Goal: Information Seeking & Learning: Learn about a topic

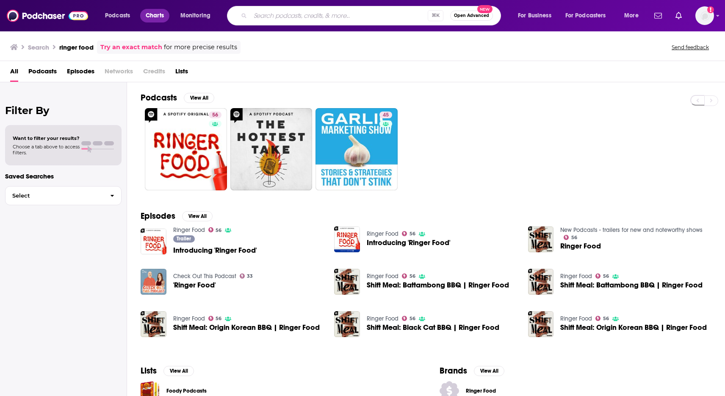
click at [152, 16] on span "Charts" at bounding box center [155, 16] width 18 height 12
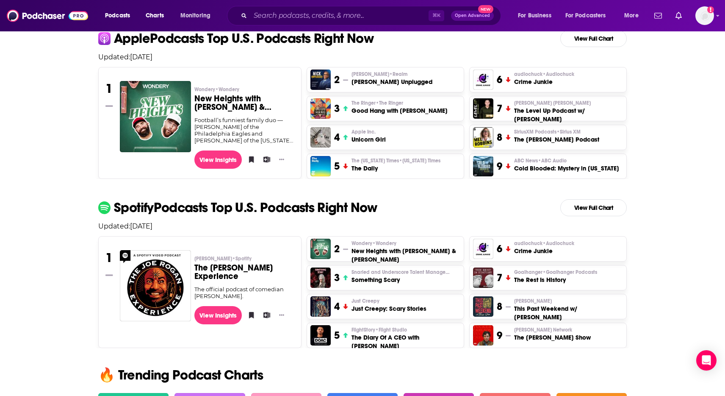
scroll to position [187, 0]
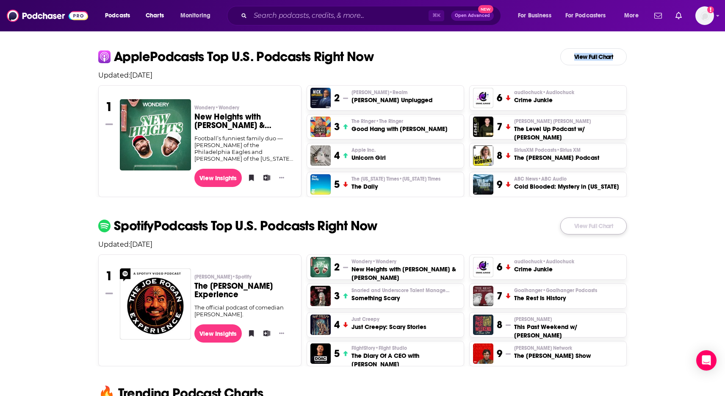
click at [595, 233] on link "View Full Chart" at bounding box center [594, 225] width 67 height 17
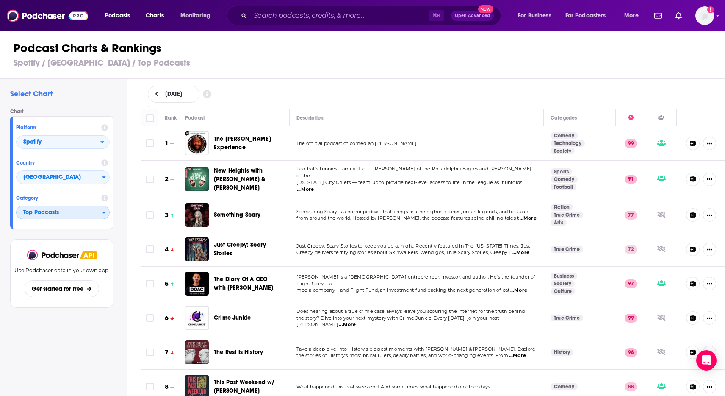
click at [67, 214] on span "Top Podcasts" at bounding box center [60, 212] width 86 height 14
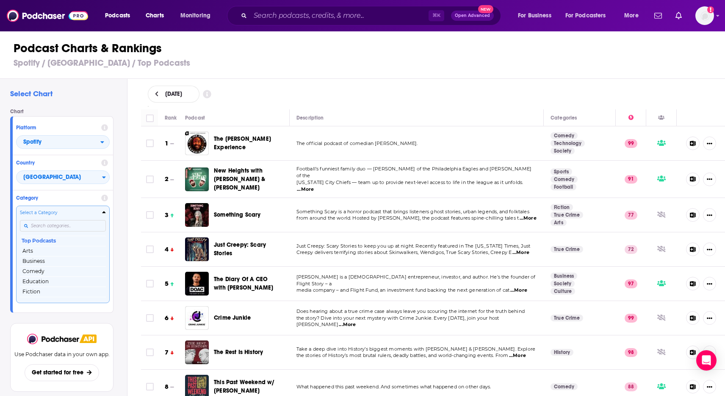
click at [58, 225] on input "Categories" at bounding box center [63, 225] width 86 height 11
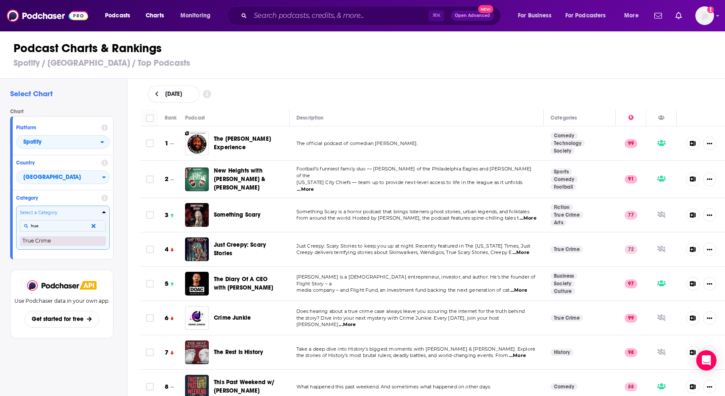
type input "true"
click at [47, 242] on button "True Crime" at bounding box center [63, 241] width 86 height 10
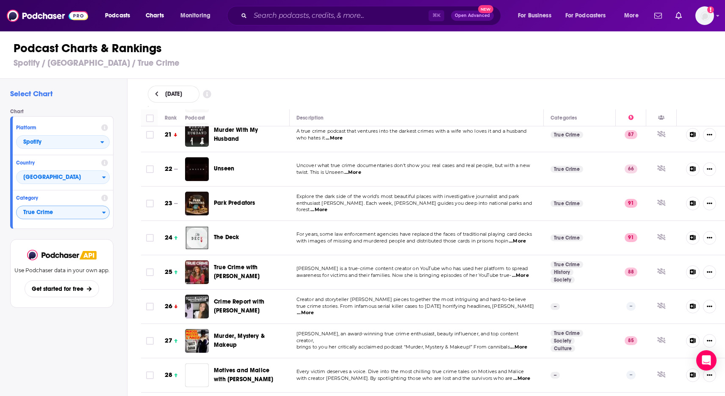
scroll to position [711, 0]
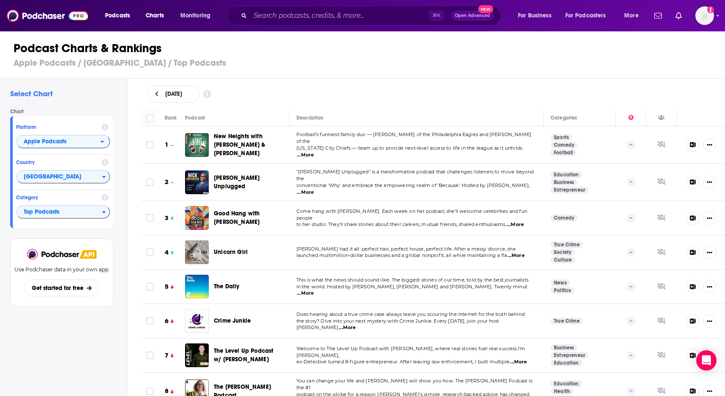
scroll to position [160, 0]
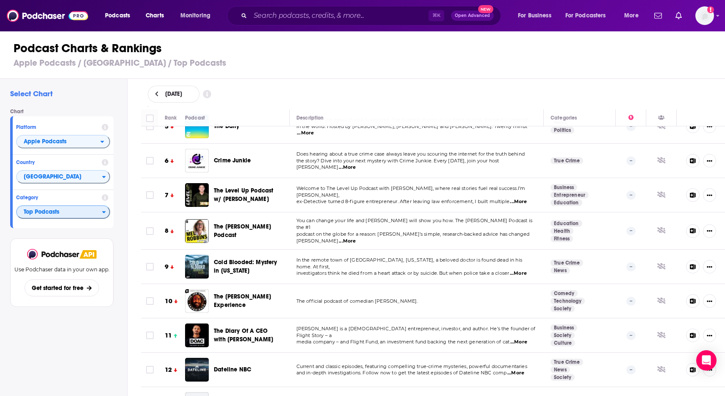
click at [104, 214] on icon "Categories" at bounding box center [104, 212] width 4 height 6
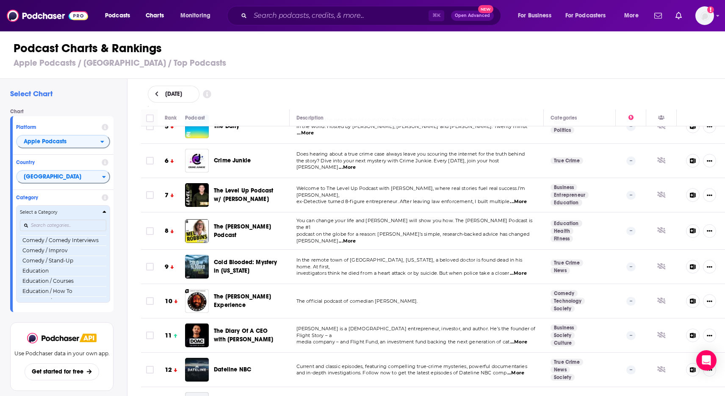
scroll to position [166, 0]
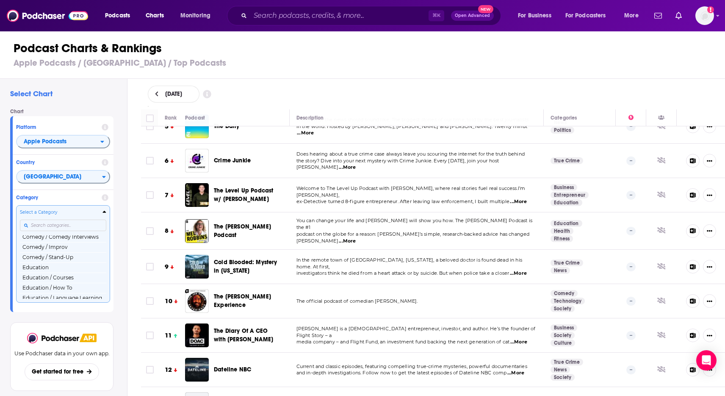
click at [47, 224] on input "Categories" at bounding box center [63, 224] width 86 height 11
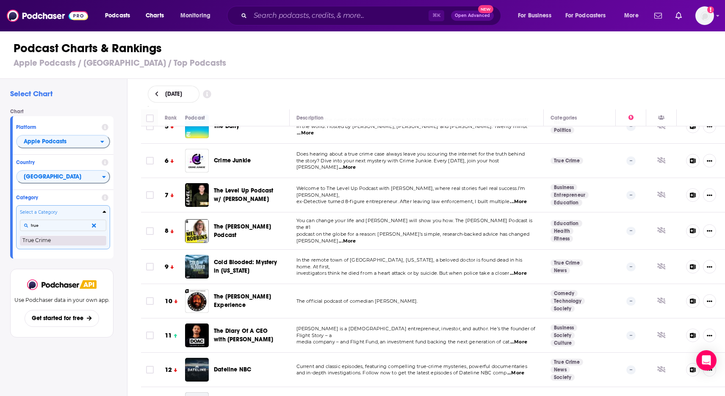
type input "true"
click at [42, 238] on button "True Crime" at bounding box center [63, 240] width 86 height 10
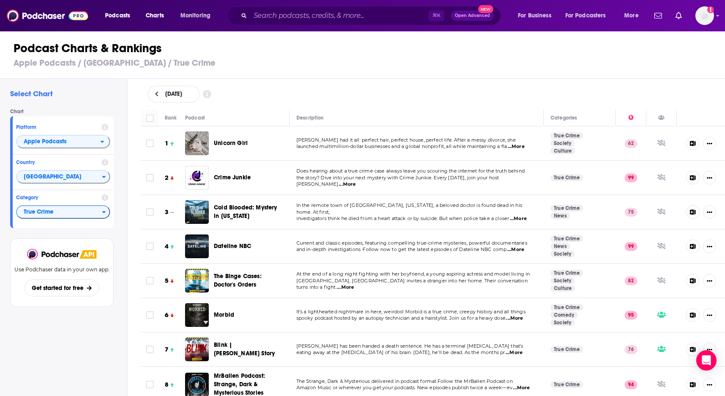
click at [158, 94] on icon at bounding box center [157, 94] width 4 height 6
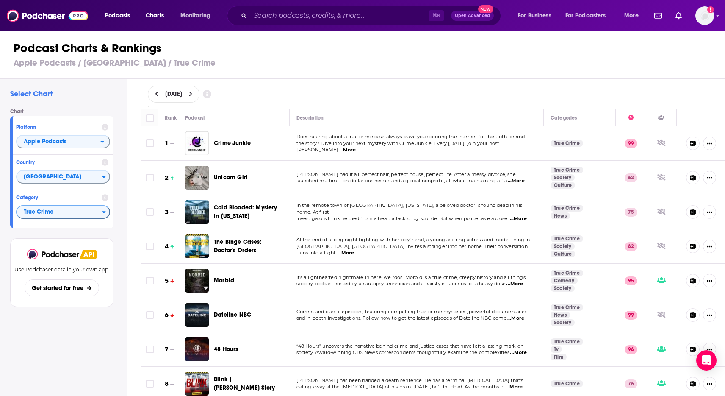
click at [158, 94] on icon at bounding box center [157, 94] width 4 height 6
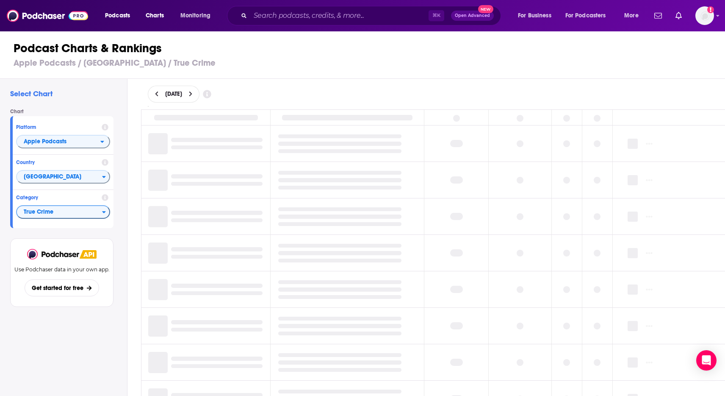
click at [192, 93] on icon at bounding box center [190, 94] width 3 height 5
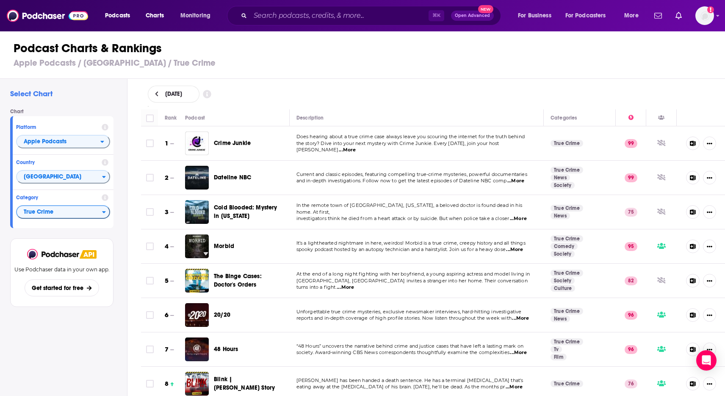
click at [319, 56] on div "Podcast Charts & Rankings Apple Podcasts / United States / True Crime" at bounding box center [366, 55] width 733 height 48
click at [54, 63] on h3 "Apple Podcasts / United States / True Crime" at bounding box center [366, 63] width 705 height 11
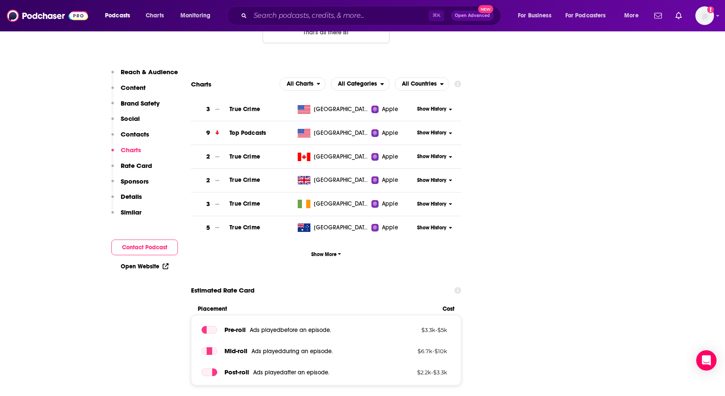
scroll to position [970, 0]
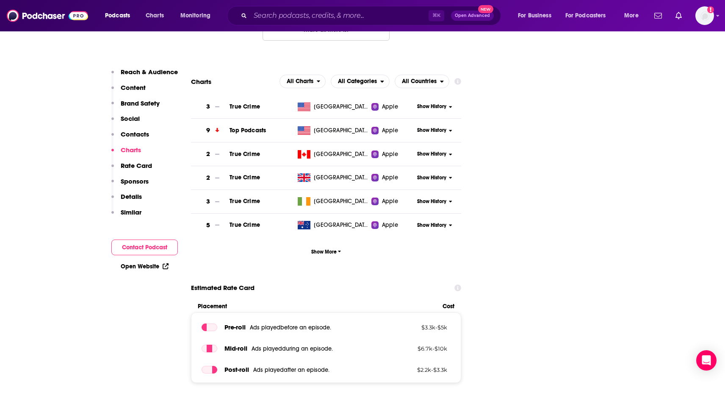
click at [433, 130] on span "Show History" at bounding box center [431, 130] width 29 height 7
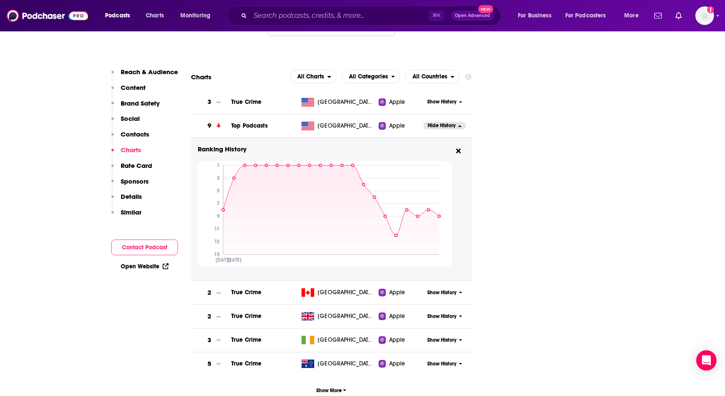
scroll to position [966, 0]
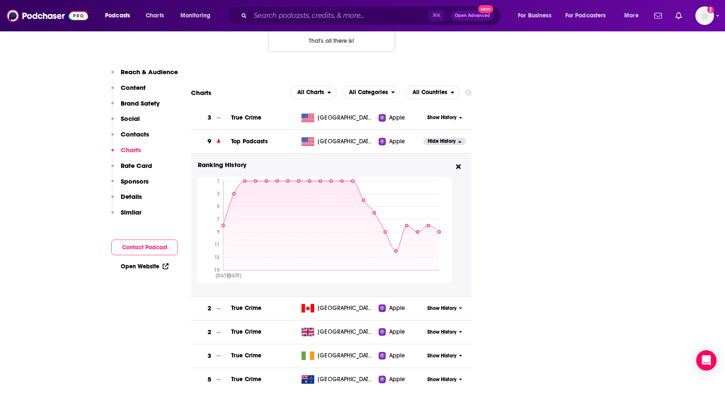
click at [461, 120] on icon at bounding box center [460, 117] width 3 height 5
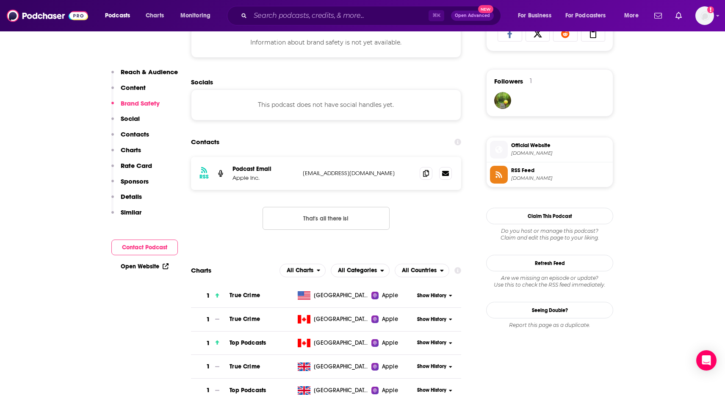
scroll to position [743, 0]
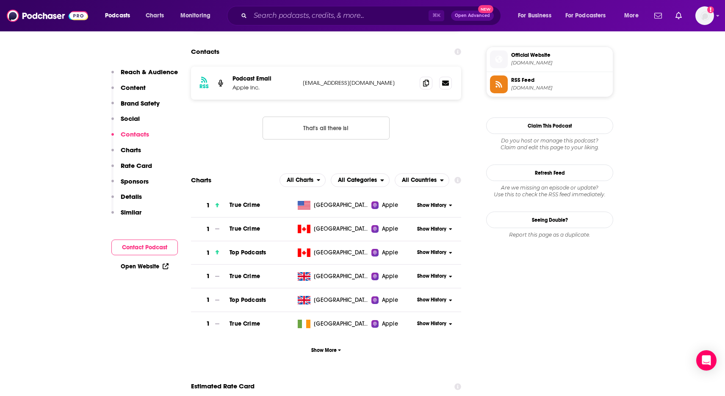
click at [446, 208] on span "Show History" at bounding box center [431, 205] width 29 height 7
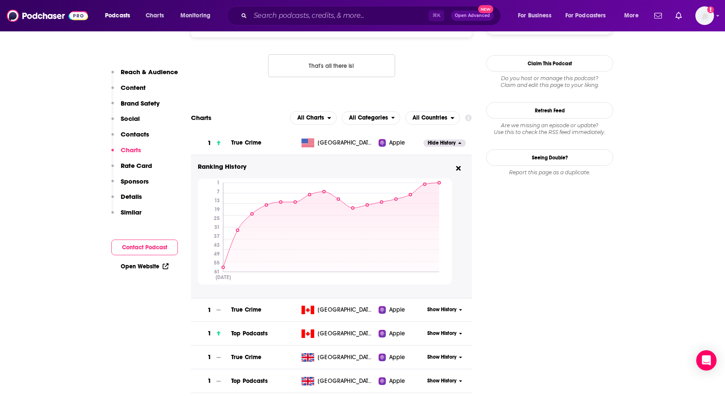
scroll to position [803, 0]
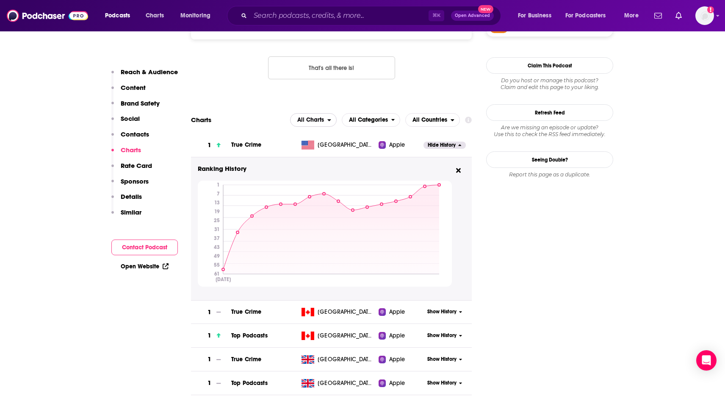
click at [319, 118] on span "All Charts" at bounding box center [310, 120] width 27 height 6
click at [324, 148] on span "Apple Charts" at bounding box center [313, 145] width 36 height 5
click at [386, 120] on span "All Categories" at bounding box center [368, 120] width 39 height 6
click at [378, 148] on span "Top Podcasts" at bounding box center [371, 145] width 48 height 5
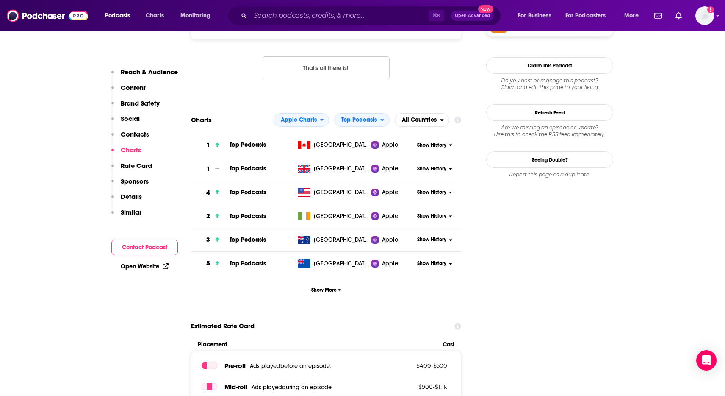
click at [441, 193] on span "Show History" at bounding box center [431, 192] width 29 height 7
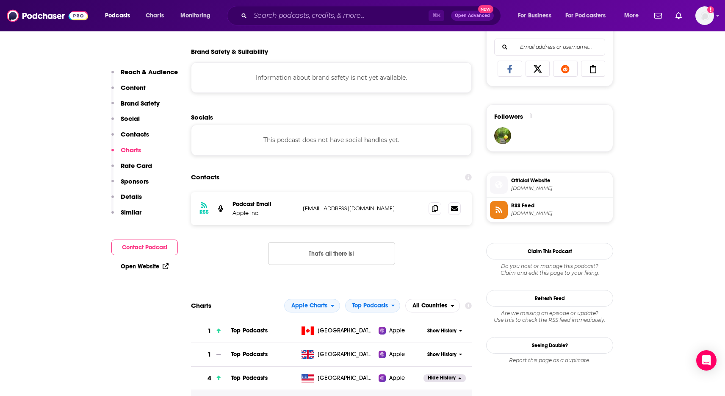
scroll to position [763, 0]
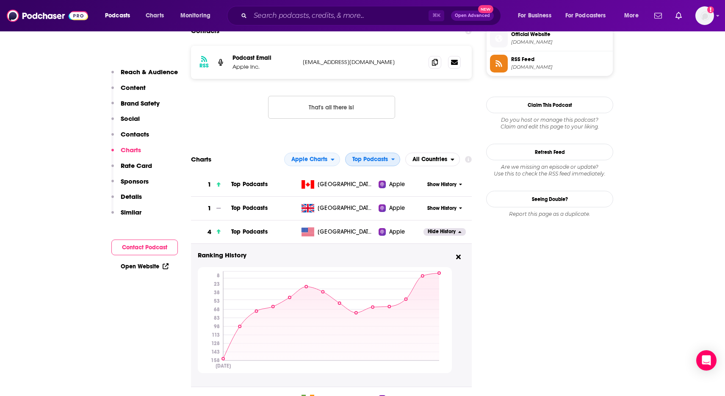
click at [377, 157] on span "Top Podcasts" at bounding box center [371, 159] width 36 height 6
click at [373, 198] on span "True Crime" at bounding box center [372, 195] width 44 height 5
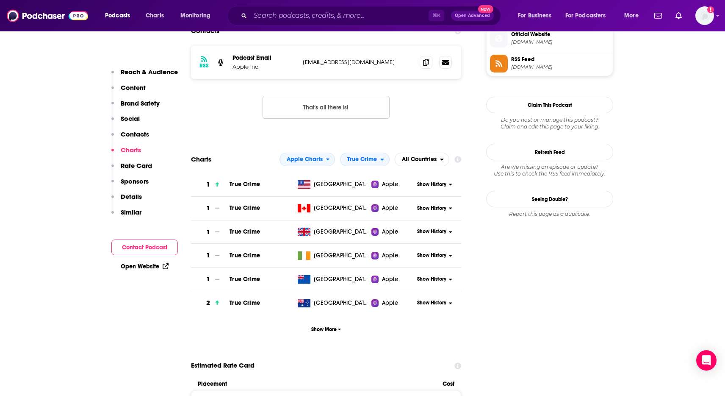
click at [448, 187] on button "Show History" at bounding box center [435, 184] width 41 height 7
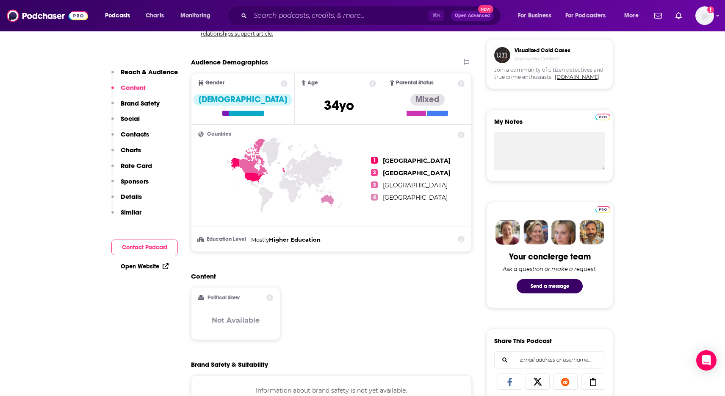
scroll to position [0, 0]
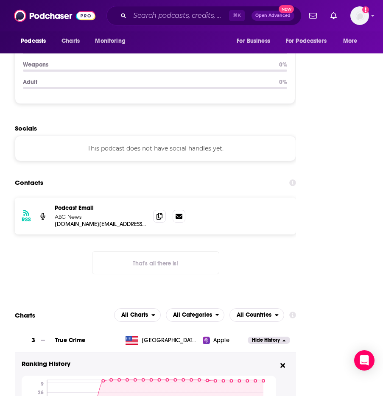
scroll to position [1065, 0]
